Goal: Use online tool/utility: Use online tool/utility

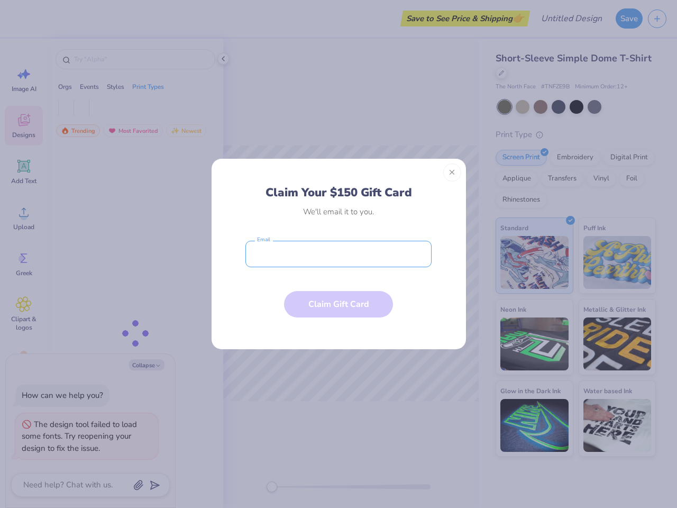
type textarea "x"
